Goal: Task Accomplishment & Management: Complete application form

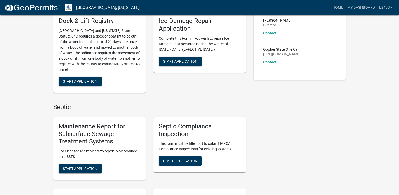
scroll to position [105, 0]
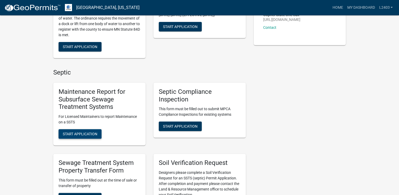
click at [76, 132] on span "Start Application" at bounding box center [80, 134] width 35 height 4
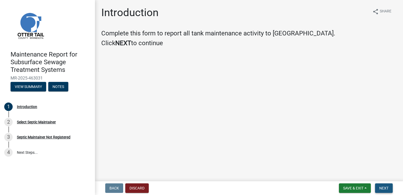
click at [383, 190] on button "Next" at bounding box center [384, 187] width 18 height 9
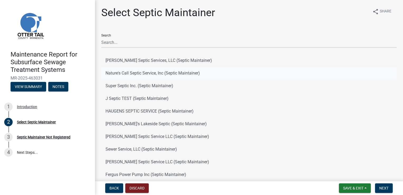
click at [189, 73] on button "Nature's Call Septic Service, Inc (Septic Maintainer)" at bounding box center [248, 73] width 295 height 13
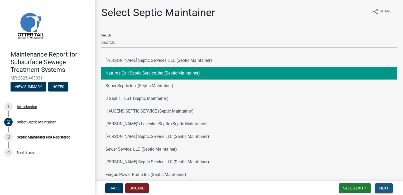
click at [387, 186] on span "Next" at bounding box center [383, 188] width 9 height 4
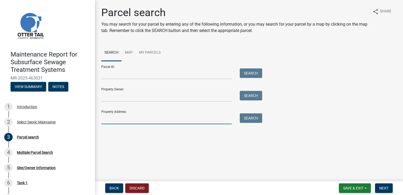
click at [121, 118] on input "Property Address:" at bounding box center [166, 118] width 130 height 11
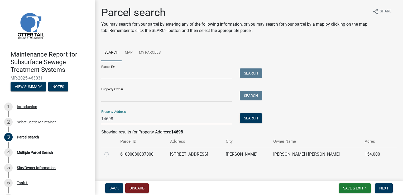
type input "14698"
click at [111, 151] on label at bounding box center [111, 151] width 0 height 0
click at [111, 153] on input "radio" at bounding box center [112, 152] width 3 height 3
radio input "true"
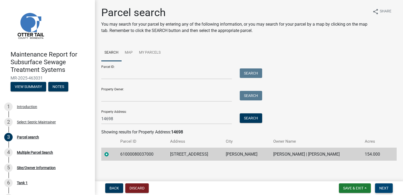
click at [387, 187] on span "Next" at bounding box center [383, 188] width 9 height 4
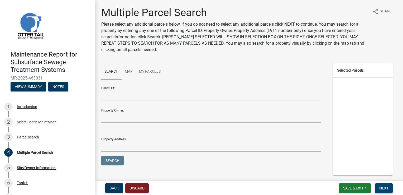
click at [387, 187] on span "Next" at bounding box center [383, 188] width 9 height 4
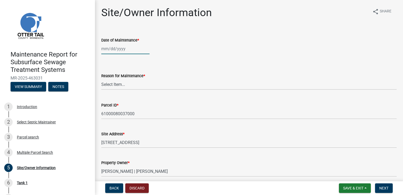
select select "8"
select select "2025"
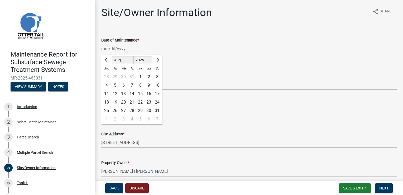
drag, startPoint x: 122, startPoint y: 47, endPoint x: 127, endPoint y: 51, distance: 6.0
click at [122, 47] on div "[PERSON_NAME] Feb Mar Apr [PERSON_NAME][DATE] Oct Nov [DATE] 1526 1527 1528 152…" at bounding box center [125, 48] width 48 height 11
click at [114, 95] on div "12" at bounding box center [115, 93] width 8 height 8
type input "[DATE]"
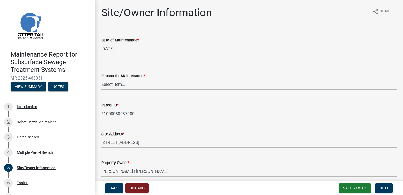
click at [106, 83] on select "Select Item... Called Routine Other" at bounding box center [248, 84] width 295 height 11
click at [101, 79] on select "Select Item... Called Routine Other" at bounding box center [248, 84] width 295 height 11
select select "3ac72b63-7b21-42e4-8192-806faae7a4f1"
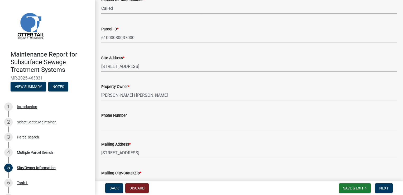
scroll to position [79, 0]
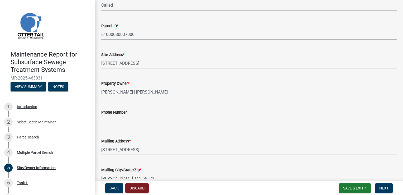
click at [113, 118] on input "Phone Number" at bounding box center [248, 120] width 295 height 11
type input "[PHONE_NUMBER]"
click at [382, 189] on span "Next" at bounding box center [383, 188] width 9 height 4
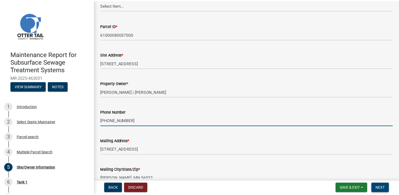
scroll to position [0, 0]
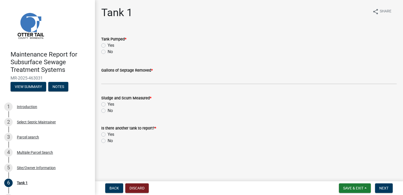
click at [108, 46] on label "Yes" at bounding box center [111, 45] width 7 height 6
click at [108, 46] on input "Yes" at bounding box center [109, 43] width 3 height 3
radio input "true"
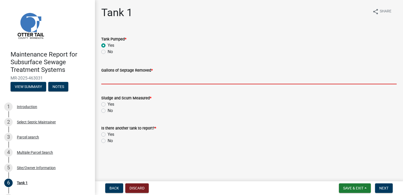
click at [109, 79] on input "Gallons of Septage Removed *" at bounding box center [248, 78] width 295 height 11
type input "1000"
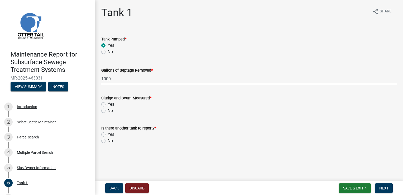
click at [110, 104] on label "Yes" at bounding box center [111, 104] width 7 height 6
click at [110, 104] on input "Yes" at bounding box center [109, 102] width 3 height 3
radio input "true"
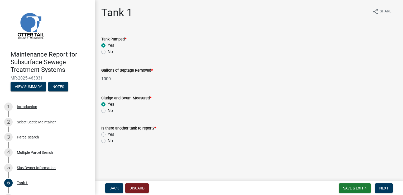
click at [109, 142] on label "No" at bounding box center [110, 140] width 5 height 6
click at [109, 141] on input "No" at bounding box center [109, 138] width 3 height 3
radio input "true"
click at [386, 187] on span "Next" at bounding box center [383, 188] width 9 height 4
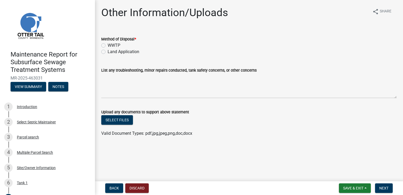
click at [112, 47] on label "WWTP" at bounding box center [114, 45] width 13 height 6
click at [111, 46] on input "WWTP" at bounding box center [109, 43] width 3 height 3
radio input "true"
click at [378, 189] on button "Next" at bounding box center [384, 187] width 18 height 9
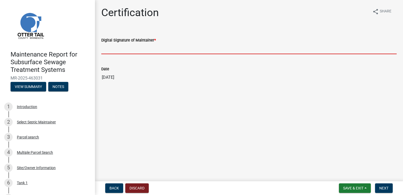
click at [130, 48] on input "Digital Signature of Maintainer *" at bounding box center [248, 48] width 295 height 11
type input "[PERSON_NAME]"
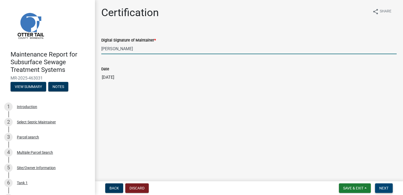
click at [388, 186] on button "Next" at bounding box center [384, 187] width 18 height 9
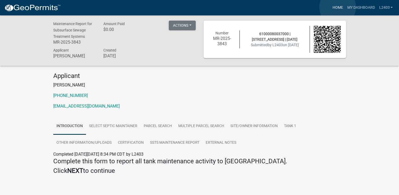
click at [337, 7] on link "Home" at bounding box center [337, 8] width 15 height 10
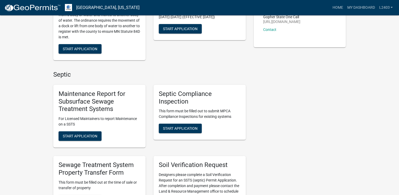
scroll to position [105, 0]
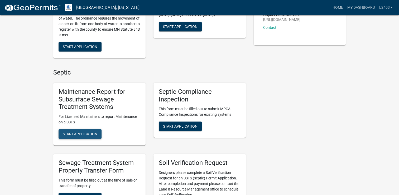
click at [96, 130] on button "Start Application" at bounding box center [80, 133] width 43 height 9
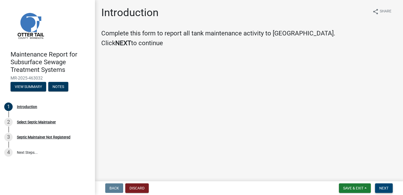
click at [384, 189] on span "Next" at bounding box center [383, 188] width 9 height 4
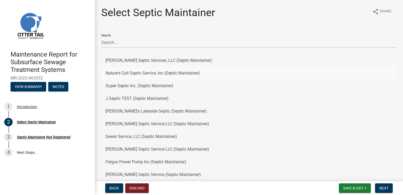
click at [151, 74] on button "Nature's Call Septic Service, Inc (Septic Maintainer)" at bounding box center [248, 73] width 295 height 13
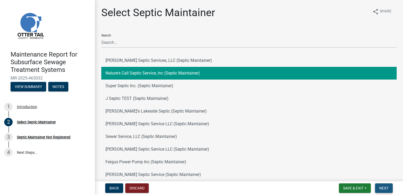
click at [381, 186] on span "Next" at bounding box center [383, 188] width 9 height 4
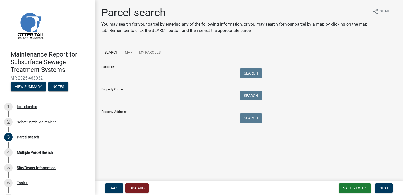
click at [136, 114] on input "Property Address:" at bounding box center [166, 118] width 130 height 11
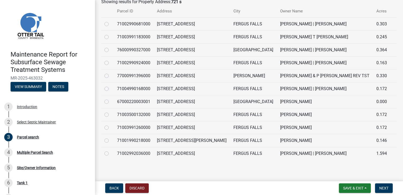
scroll to position [130, 0]
type input "721 s"
click at [104, 152] on td at bounding box center [107, 152] width 13 height 13
click at [104, 151] on td at bounding box center [107, 152] width 13 height 13
click at [111, 149] on label at bounding box center [111, 149] width 0 height 0
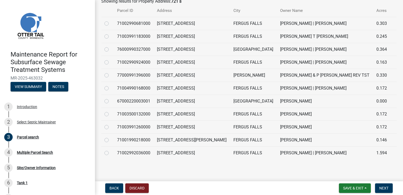
click at [111, 152] on input "radio" at bounding box center [112, 150] width 3 height 3
radio input "true"
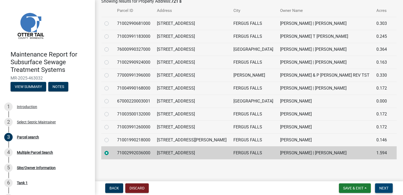
click at [386, 187] on span "Next" at bounding box center [383, 188] width 9 height 4
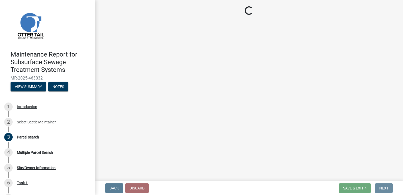
scroll to position [0, 0]
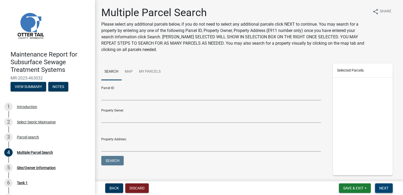
click at [386, 187] on span "Next" at bounding box center [383, 188] width 9 height 4
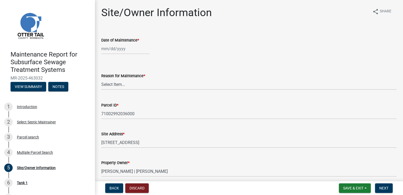
click at [119, 46] on div at bounding box center [125, 48] width 48 height 11
select select "8"
select select "2025"
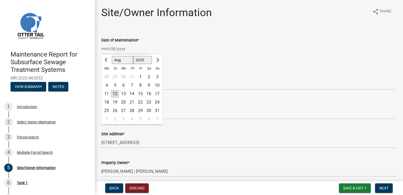
click at [114, 93] on div "12" at bounding box center [115, 93] width 8 height 8
type input "[DATE]"
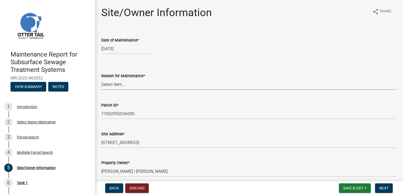
click at [108, 84] on select "Select Item... Called Routine Other" at bounding box center [248, 84] width 295 height 11
click at [101, 79] on select "Select Item... Called Routine Other" at bounding box center [248, 84] width 295 height 11
select select "3ac72b63-7b21-42e4-8192-806faae7a4f1"
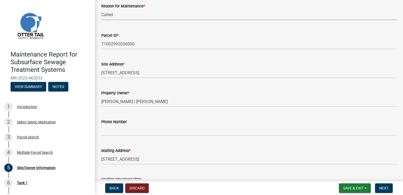
scroll to position [79, 0]
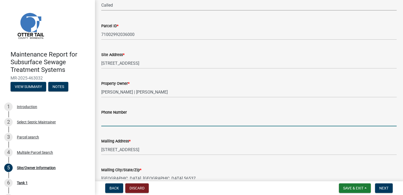
click at [112, 120] on input "Phone Number" at bounding box center [248, 120] width 295 height 11
type input "1"
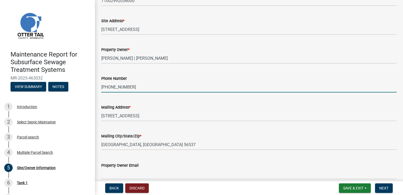
scroll to position [138, 0]
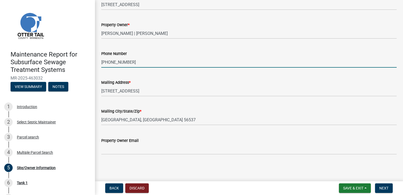
type input "[PHONE_NUMBER]"
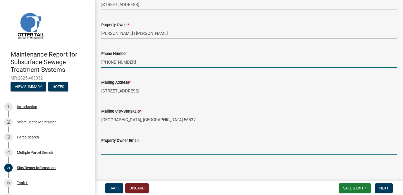
click at [110, 152] on input "Property Owner Email" at bounding box center [248, 148] width 295 height 11
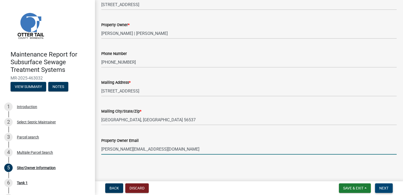
type input "[PERSON_NAME][EMAIL_ADDRESS][DOMAIN_NAME]"
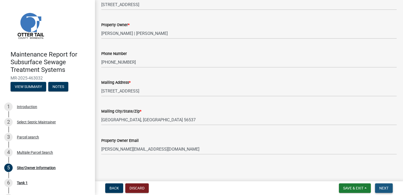
click at [382, 187] on span "Next" at bounding box center [383, 188] width 9 height 4
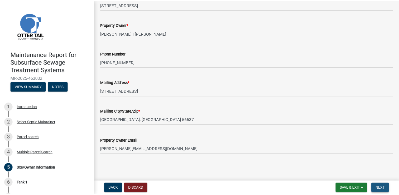
scroll to position [0, 0]
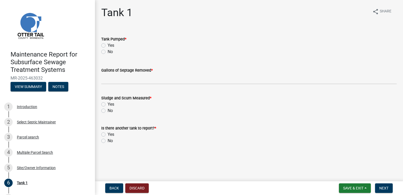
click at [112, 46] on label "Yes" at bounding box center [111, 45] width 7 height 6
click at [111, 46] on input "Yes" at bounding box center [109, 43] width 3 height 3
radio input "true"
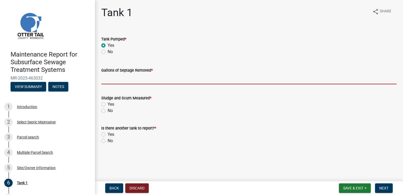
click at [120, 77] on input "Gallons of Septage Removed *" at bounding box center [248, 78] width 295 height 11
type input "1500"
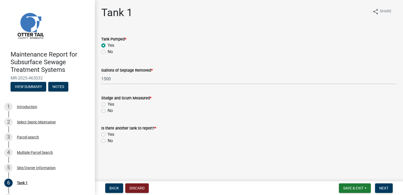
click at [112, 104] on label "Yes" at bounding box center [111, 104] width 7 height 6
click at [111, 104] on input "Yes" at bounding box center [109, 102] width 3 height 3
radio input "true"
click at [109, 140] on label "No" at bounding box center [110, 140] width 5 height 6
click at [109, 140] on input "No" at bounding box center [109, 138] width 3 height 3
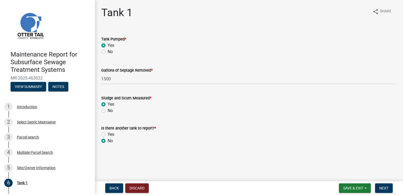
radio input "true"
click at [388, 187] on span "Next" at bounding box center [383, 188] width 9 height 4
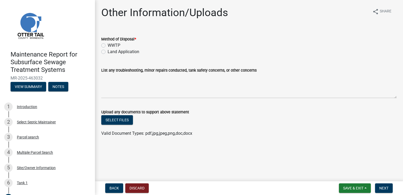
click at [118, 46] on label "WWTP" at bounding box center [114, 45] width 13 height 6
click at [111, 46] on input "WWTP" at bounding box center [109, 43] width 3 height 3
radio input "true"
click at [386, 187] on span "Next" at bounding box center [383, 188] width 9 height 4
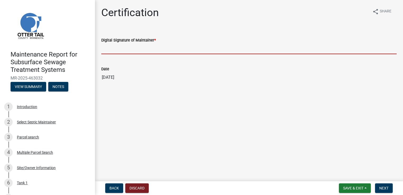
click at [123, 49] on input "Digital Signature of Maintainer *" at bounding box center [248, 48] width 295 height 11
type input "[PERSON_NAME]"
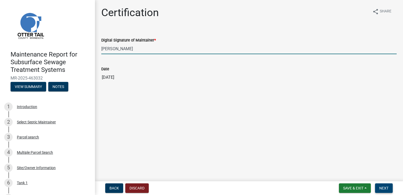
click at [383, 189] on span "Next" at bounding box center [383, 188] width 9 height 4
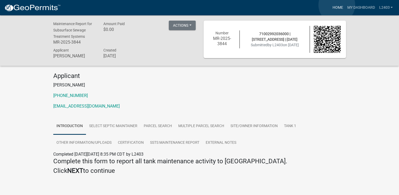
click at [337, 5] on link "Home" at bounding box center [337, 8] width 15 height 10
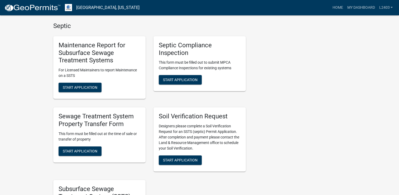
scroll to position [158, 0]
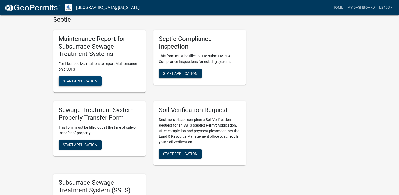
click at [73, 82] on span "Start Application" at bounding box center [80, 81] width 35 height 4
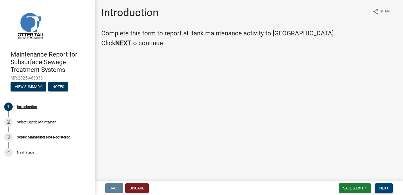
click at [381, 188] on span "Next" at bounding box center [383, 188] width 9 height 4
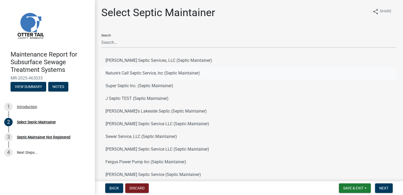
click at [155, 70] on button "Nature's Call Septic Service, Inc (Septic Maintainer)" at bounding box center [248, 73] width 295 height 13
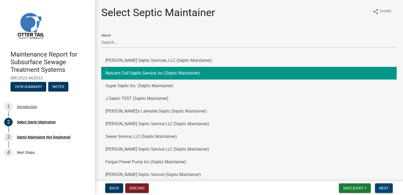
click at [385, 190] on button "Next" at bounding box center [384, 187] width 18 height 9
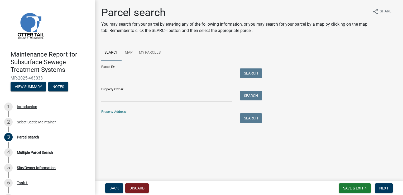
click at [106, 120] on input "Property Address:" at bounding box center [166, 118] width 130 height 11
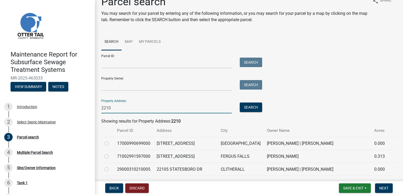
scroll to position [53, 0]
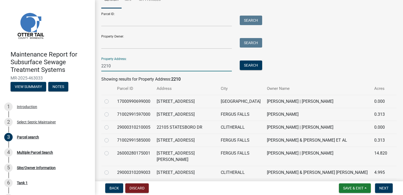
type input "2210"
click at [111, 150] on label at bounding box center [111, 150] width 0 height 0
click at [111, 153] on input "radio" at bounding box center [112, 151] width 3 height 3
radio input "true"
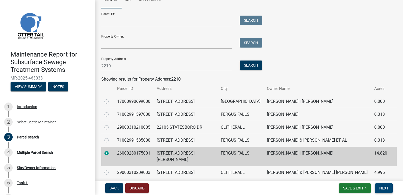
click at [386, 188] on span "Next" at bounding box center [383, 188] width 9 height 4
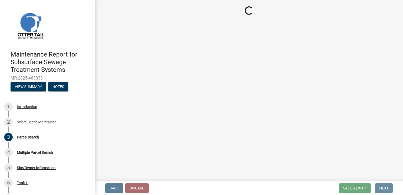
scroll to position [0, 0]
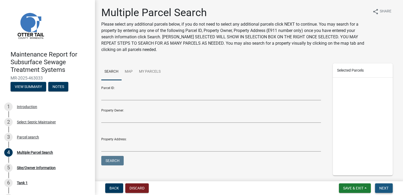
click at [386, 188] on span "Next" at bounding box center [383, 188] width 9 height 4
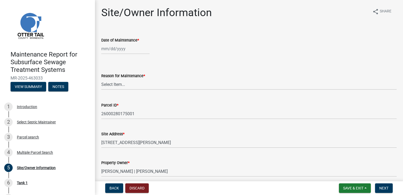
click at [123, 47] on div at bounding box center [125, 48] width 48 height 11
select select "8"
select select "2025"
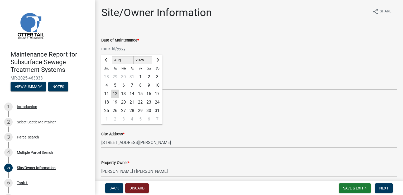
click at [115, 91] on div "12" at bounding box center [115, 93] width 8 height 8
type input "[DATE]"
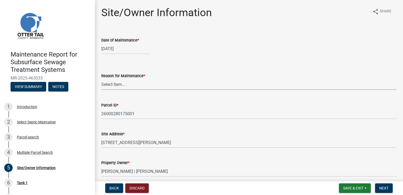
click at [113, 85] on select "Select Item... Called Routine Other" at bounding box center [248, 84] width 295 height 11
click at [101, 79] on select "Select Item... Called Routine Other" at bounding box center [248, 84] width 295 height 11
select select "3ac72b63-7b21-42e4-8192-806faae7a4f1"
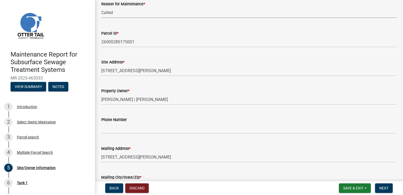
scroll to position [79, 0]
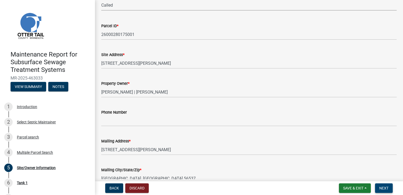
click at [382, 186] on span "Next" at bounding box center [383, 188] width 9 height 4
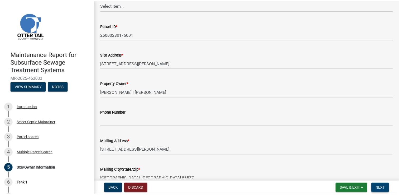
scroll to position [0, 0]
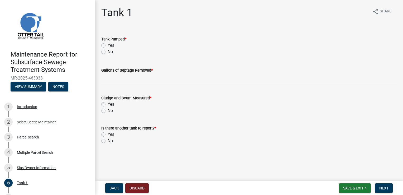
click at [108, 45] on label "Yes" at bounding box center [111, 45] width 7 height 6
click at [108, 45] on input "Yes" at bounding box center [109, 43] width 3 height 3
radio input "true"
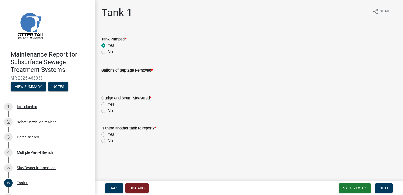
click at [109, 77] on input "Gallons of Septage Removed *" at bounding box center [248, 78] width 295 height 11
type input "1000"
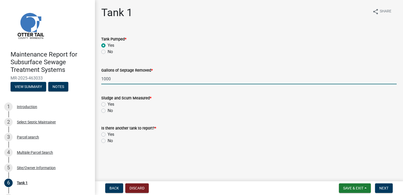
click at [109, 104] on label "Yes" at bounding box center [111, 104] width 7 height 6
click at [109, 104] on input "Yes" at bounding box center [109, 102] width 3 height 3
radio input "true"
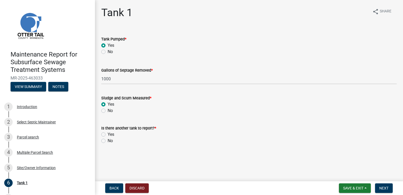
drag, startPoint x: 109, startPoint y: 139, endPoint x: 137, endPoint y: 145, distance: 28.4
click at [109, 139] on label "No" at bounding box center [110, 140] width 5 height 6
click at [109, 139] on input "No" at bounding box center [109, 138] width 3 height 3
radio input "true"
click at [379, 189] on span "Next" at bounding box center [383, 188] width 9 height 4
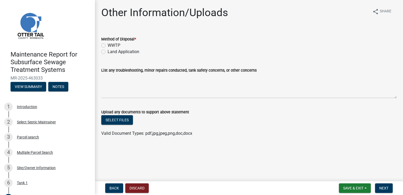
click at [116, 44] on label "WWTP" at bounding box center [114, 45] width 13 height 6
click at [111, 44] on input "WWTP" at bounding box center [109, 43] width 3 height 3
radio input "true"
click at [383, 188] on span "Next" at bounding box center [383, 188] width 9 height 4
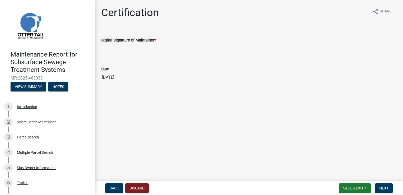
drag, startPoint x: 115, startPoint y: 46, endPoint x: 122, endPoint y: 52, distance: 8.8
click at [115, 46] on input "Digital Signature of Maintainer *" at bounding box center [248, 48] width 295 height 11
type input "[PERSON_NAME]"
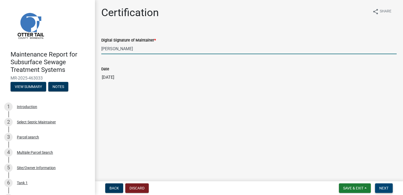
click at [385, 187] on span "Next" at bounding box center [383, 188] width 9 height 4
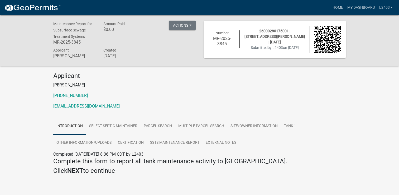
drag, startPoint x: 185, startPoint y: 82, endPoint x: 183, endPoint y: 79, distance: 3.0
click at [185, 82] on p "[PERSON_NAME]" at bounding box center [199, 85] width 293 height 6
click at [333, 7] on link "Home" at bounding box center [337, 8] width 15 height 10
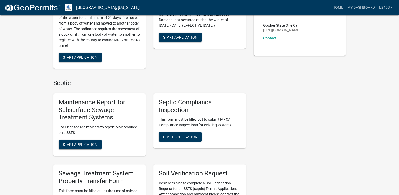
scroll to position [105, 0]
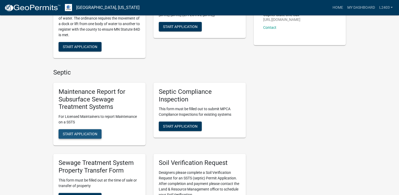
click at [70, 138] on button "Start Application" at bounding box center [80, 133] width 43 height 9
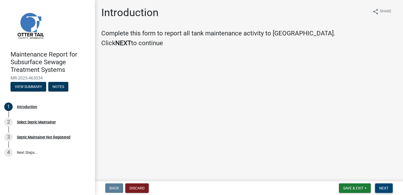
click at [380, 189] on span "Next" at bounding box center [383, 188] width 9 height 4
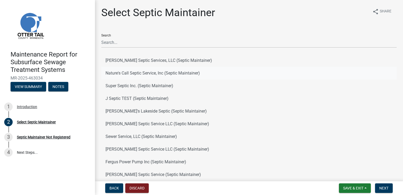
click at [114, 73] on button "Nature's Call Septic Service, Inc (Septic Maintainer)" at bounding box center [248, 73] width 295 height 13
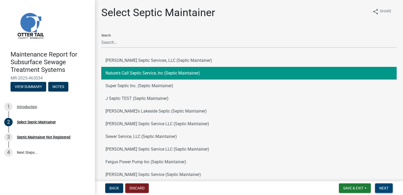
click at [377, 188] on button "Next" at bounding box center [384, 187] width 18 height 9
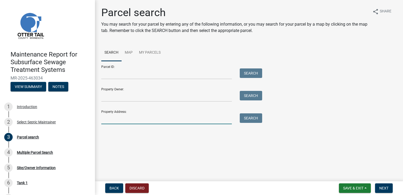
click at [108, 116] on input "Property Address:" at bounding box center [166, 118] width 130 height 11
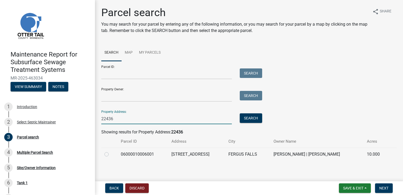
type input "22436"
click at [111, 151] on label at bounding box center [111, 151] width 0 height 0
click at [111, 154] on input "radio" at bounding box center [112, 152] width 3 height 3
radio input "true"
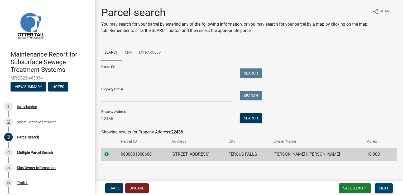
click at [379, 189] on span "Next" at bounding box center [383, 188] width 9 height 4
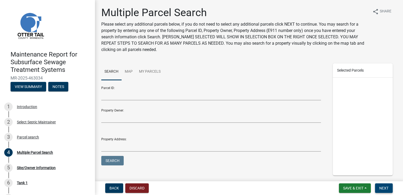
click at [379, 189] on span "Next" at bounding box center [383, 188] width 9 height 4
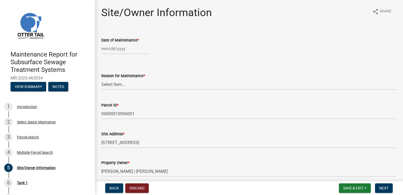
click at [120, 50] on div at bounding box center [125, 48] width 48 height 11
select select "8"
select select "2025"
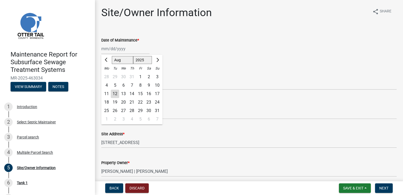
click at [113, 93] on div "12" at bounding box center [115, 93] width 8 height 8
type input "[DATE]"
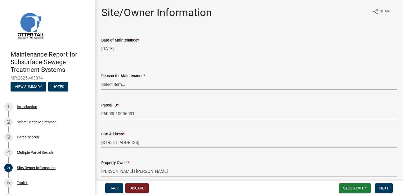
drag, startPoint x: 108, startPoint y: 84, endPoint x: 107, endPoint y: 86, distance: 2.6
click at [108, 84] on select "Select Item... Called Routine Other" at bounding box center [248, 84] width 295 height 11
click at [101, 79] on select "Select Item... Called Routine Other" at bounding box center [248, 84] width 295 height 11
select select "3ac72b63-7b21-42e4-8192-806faae7a4f1"
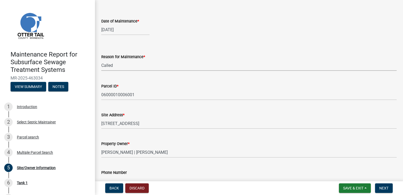
scroll to position [79, 0]
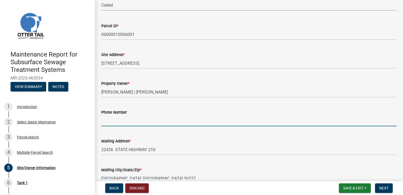
click at [111, 119] on input "Phone Number" at bounding box center [248, 120] width 295 height 11
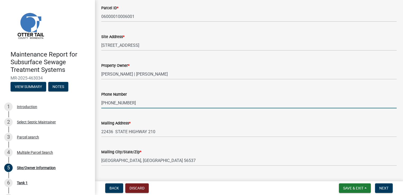
scroll to position [132, 0]
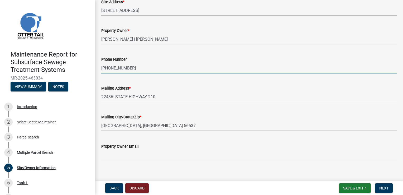
type input "[PHONE_NUMBER]"
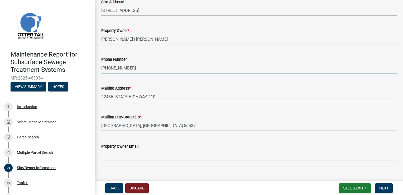
click at [123, 157] on input "Property Owner Email" at bounding box center [248, 154] width 295 height 11
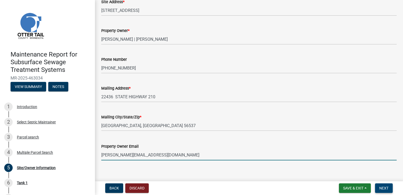
type input "[PERSON_NAME][EMAIL_ADDRESS][DOMAIN_NAME]"
click at [386, 191] on button "Next" at bounding box center [384, 187] width 18 height 9
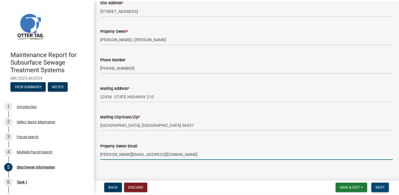
scroll to position [0, 0]
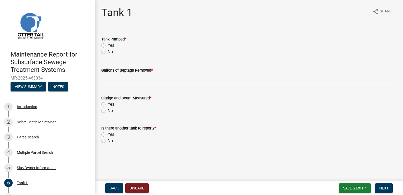
click at [113, 43] on label "Yes" at bounding box center [111, 45] width 7 height 6
click at [111, 43] on input "Yes" at bounding box center [109, 43] width 3 height 3
radio input "true"
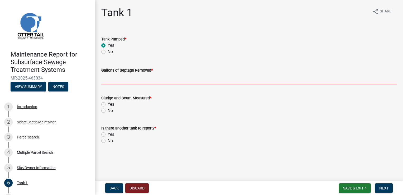
click at [123, 77] on input "Gallons of Septage Removed *" at bounding box center [248, 78] width 295 height 11
type input "1500"
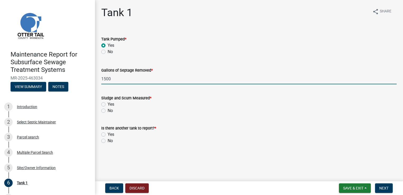
click at [114, 104] on div "Yes" at bounding box center [248, 104] width 295 height 6
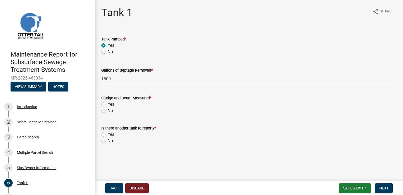
click at [112, 105] on label "Yes" at bounding box center [111, 104] width 7 height 6
click at [111, 104] on input "Yes" at bounding box center [109, 102] width 3 height 3
radio input "true"
click at [110, 142] on label "No" at bounding box center [110, 140] width 5 height 6
click at [110, 141] on input "No" at bounding box center [109, 138] width 3 height 3
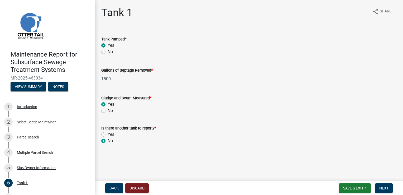
radio input "true"
click at [377, 187] on button "Next" at bounding box center [384, 187] width 18 height 9
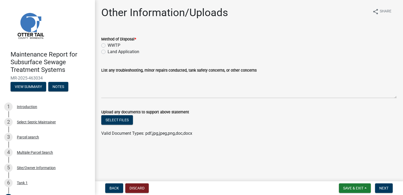
click at [118, 45] on label "WWTP" at bounding box center [114, 45] width 13 height 6
click at [111, 45] on input "WWTP" at bounding box center [109, 43] width 3 height 3
radio input "true"
click at [385, 187] on span "Next" at bounding box center [383, 188] width 9 height 4
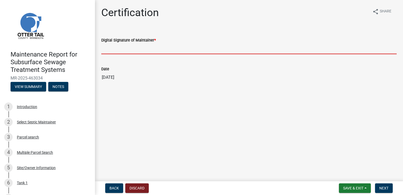
click at [119, 47] on input "Digital Signature of Maintainer *" at bounding box center [248, 48] width 295 height 11
type input "[PERSON_NAME]"
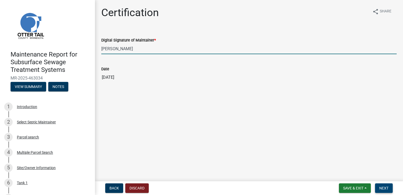
click at [384, 188] on span "Next" at bounding box center [383, 188] width 9 height 4
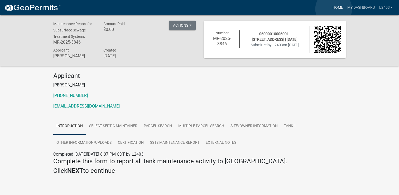
click at [333, 9] on link "Home" at bounding box center [337, 8] width 15 height 10
